Goal: Task Accomplishment & Management: Manage account settings

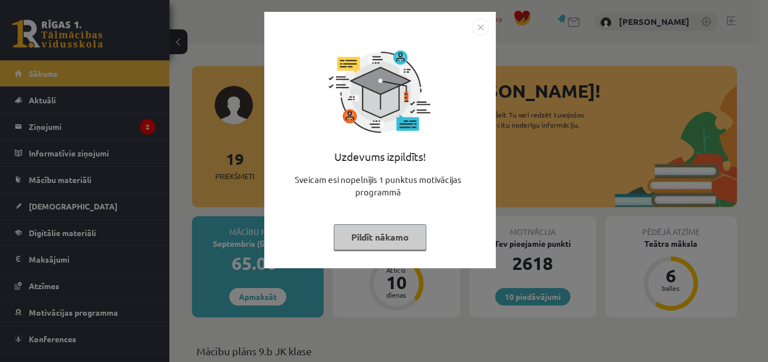
click at [384, 237] on button "Pildīt nākamo" at bounding box center [380, 237] width 93 height 26
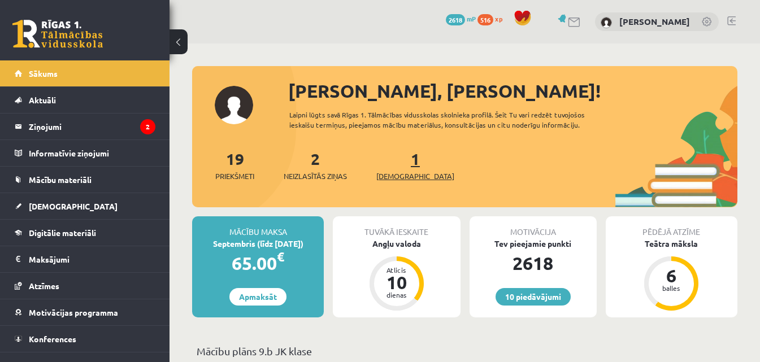
click at [381, 175] on span "[DEMOGRAPHIC_DATA]" at bounding box center [415, 176] width 78 height 11
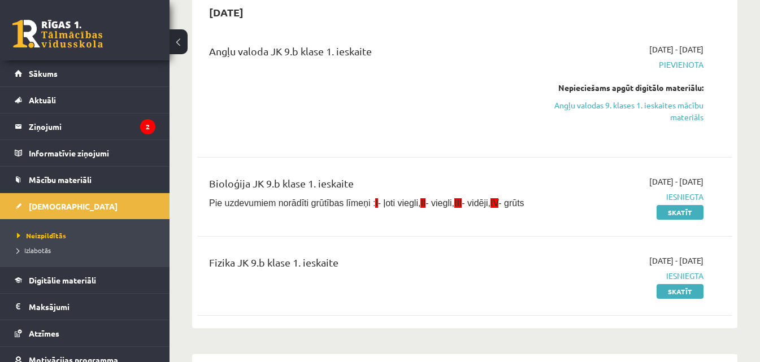
scroll to position [56, 0]
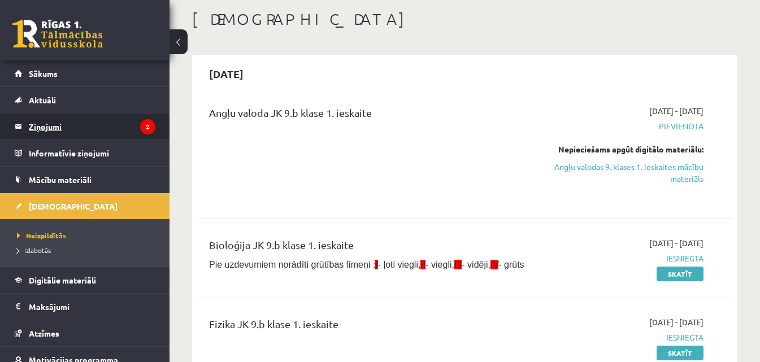
click at [95, 129] on legend "Ziņojumi 2" at bounding box center [92, 127] width 127 height 26
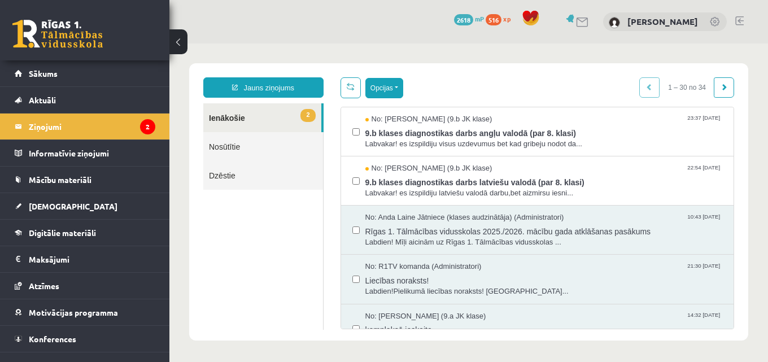
click at [395, 90] on button "Opcijas" at bounding box center [385, 88] width 38 height 20
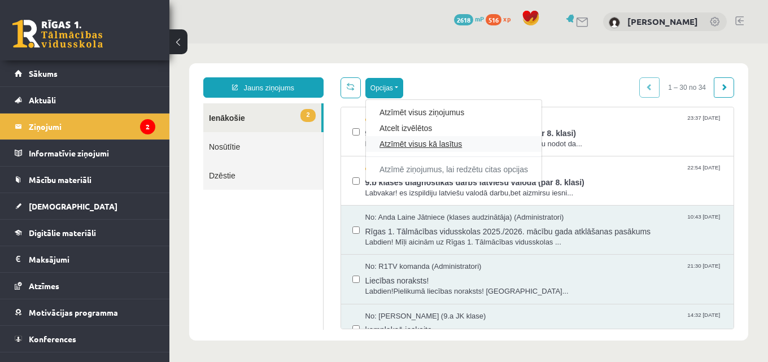
click at [399, 144] on link "Atzīmēt visus kā lasītus" at bounding box center [454, 143] width 149 height 11
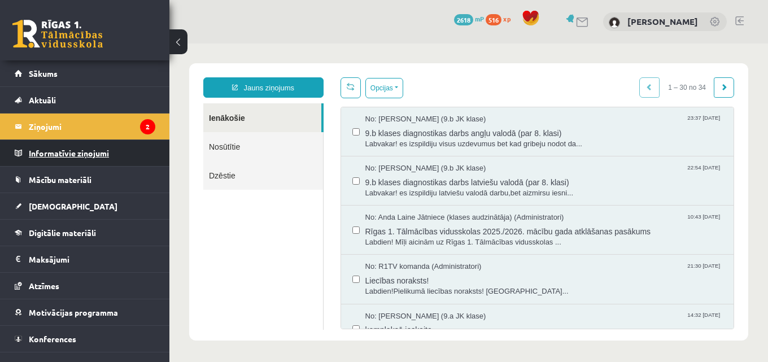
click at [105, 148] on legend "Informatīvie ziņojumi 0" at bounding box center [92, 153] width 127 height 26
